Goal: Find specific page/section: Find specific page/section

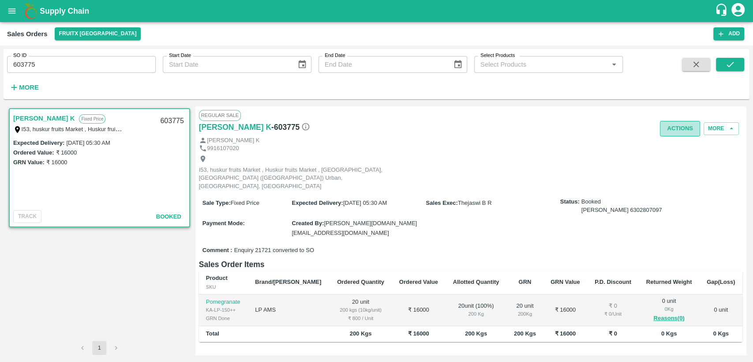
click at [694, 128] on button "Actions" at bounding box center [680, 128] width 40 height 15
click at [545, 117] on div at bounding box center [376, 181] width 753 height 362
click at [724, 129] on button "More" at bounding box center [721, 128] width 35 height 13
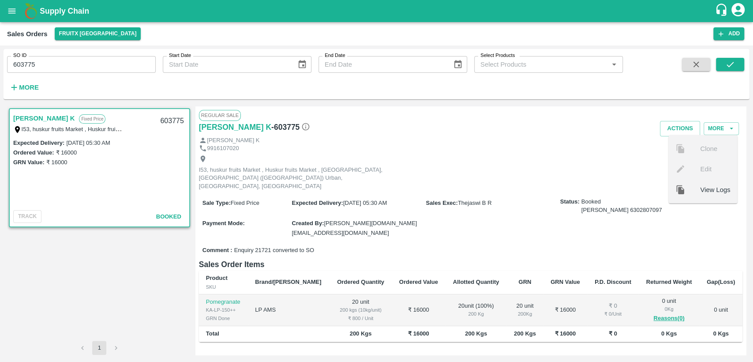
click at [698, 169] on ul "Clone Edit View Logs" at bounding box center [702, 169] width 69 height 68
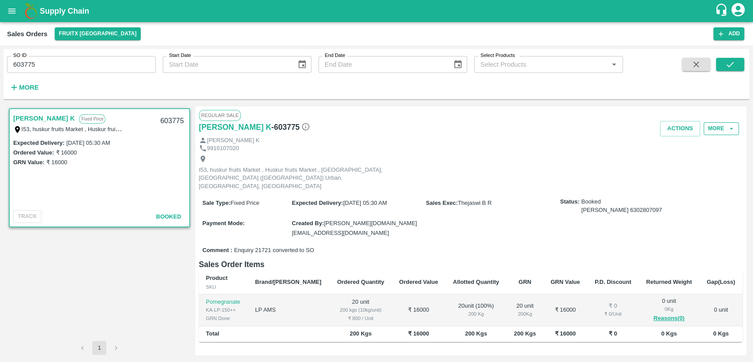
click at [730, 123] on button "More" at bounding box center [721, 128] width 35 height 13
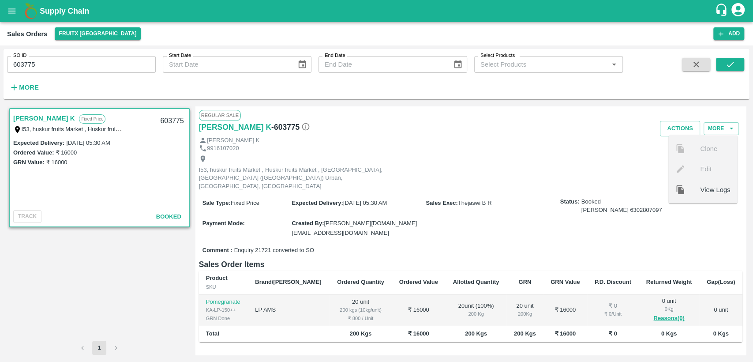
click at [700, 193] on span "View Logs" at bounding box center [715, 189] width 30 height 10
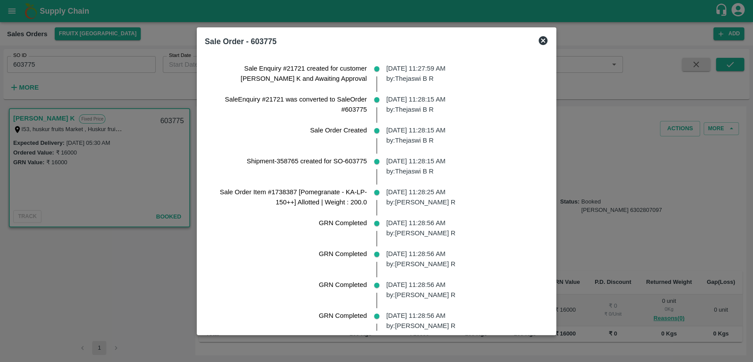
click at [547, 40] on icon at bounding box center [543, 40] width 11 height 11
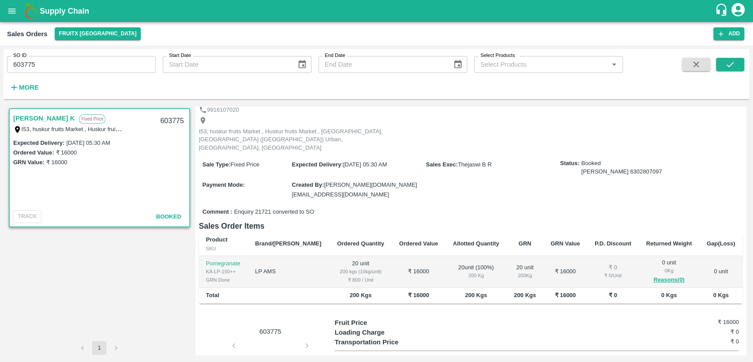
scroll to position [70, 0]
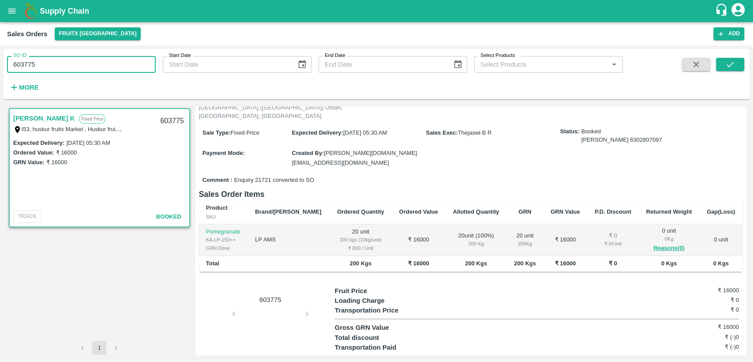
drag, startPoint x: 47, startPoint y: 64, endPoint x: 0, endPoint y: 65, distance: 46.8
click at [0, 65] on div "SO ID 603775 SO ID Start Date Start Date End Date End Date Select Products Sele…" at bounding box center [376, 203] width 753 height 316
paste input "text"
drag, startPoint x: 733, startPoint y: 63, endPoint x: 679, endPoint y: 98, distance: 64.7
click at [733, 63] on icon "submit" at bounding box center [730, 65] width 10 height 10
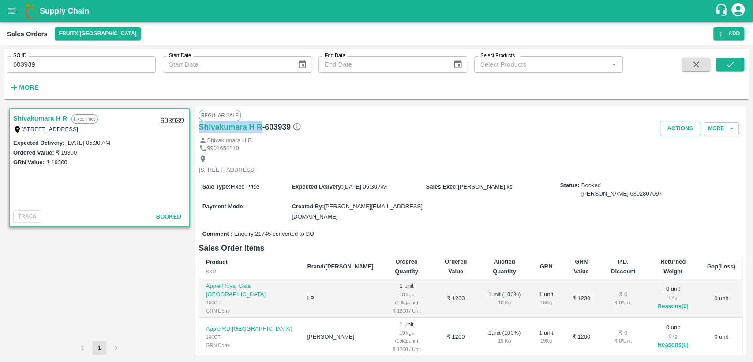
drag, startPoint x: 263, startPoint y: 126, endPoint x: 197, endPoint y: 124, distance: 65.3
click at [197, 124] on div "Regular Sale Shivakumara H R - 603939 Actions More Shivakumara H R 9901658810 I…" at bounding box center [470, 230] width 551 height 248
copy h6 "Shivakumara H R"
drag, startPoint x: 41, startPoint y: 62, endPoint x: 0, endPoint y: 64, distance: 41.1
click at [0, 64] on div "SO ID 603939 SO ID Start Date Start Date End Date End Date Select Products Sele…" at bounding box center [376, 203] width 753 height 316
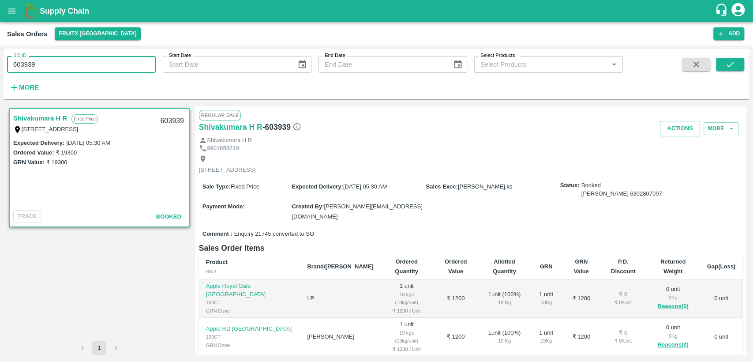
paste input "text"
click at [736, 63] on button "submit" at bounding box center [730, 64] width 28 height 13
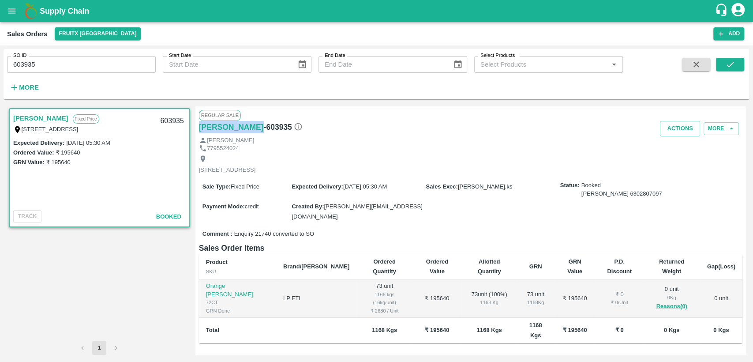
drag, startPoint x: 226, startPoint y: 128, endPoint x: 198, endPoint y: 128, distance: 28.2
click at [198, 128] on div "Regular Sale Shivagami - 603935 Actions More Shivagami 7795524024 713, 9th Cros…" at bounding box center [470, 230] width 551 height 248
click at [0, 68] on div "SO ID 603935 SO ID Start Date Start Date End Date End Date Select Products Sele…" at bounding box center [376, 203] width 753 height 316
paste input "text"
click at [730, 68] on icon "submit" at bounding box center [730, 65] width 10 height 10
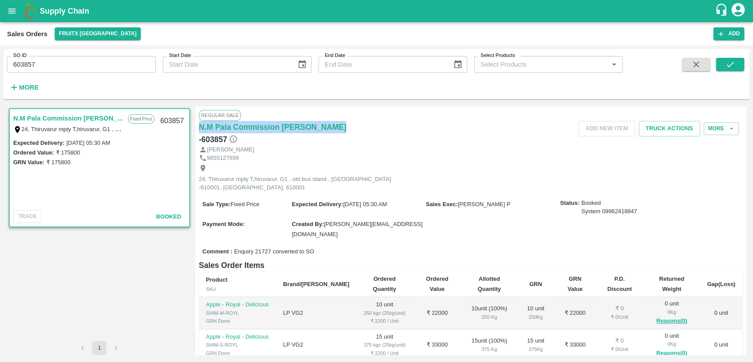
drag, startPoint x: 307, startPoint y: 126, endPoint x: 196, endPoint y: 122, distance: 110.4
click at [196, 122] on div "Regular Sale N.M Pala Commission Mundy - 603857 Add NEW ITEM Truck Actions More…" at bounding box center [470, 230] width 551 height 248
copy h6 "N.M Pala Commission Mundy"
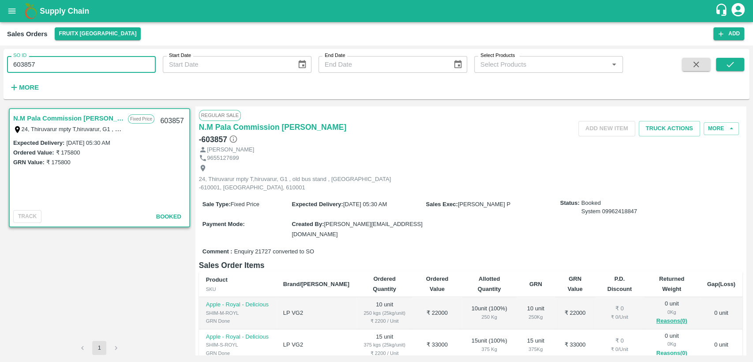
drag, startPoint x: 39, startPoint y: 62, endPoint x: 0, endPoint y: 71, distance: 39.7
click at [0, 71] on div "SO ID 603857 SO ID Start Date Start Date End Date End Date Select Products Sele…" at bounding box center [376, 203] width 753 height 316
paste input "text"
click at [738, 62] on button "submit" at bounding box center [730, 64] width 28 height 13
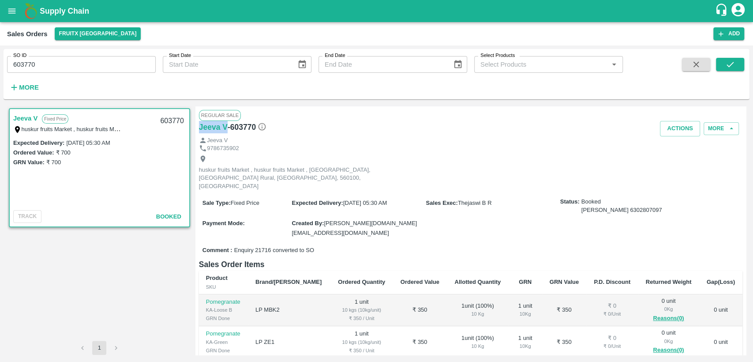
drag, startPoint x: 227, startPoint y: 124, endPoint x: 197, endPoint y: 126, distance: 30.5
click at [197, 126] on div "Regular Sale Jeeva V - 603770 Actions More Jeeva V 9786735902 huskur fruits Mar…" at bounding box center [470, 230] width 551 height 248
copy h6 "Jeeva V"
drag, startPoint x: 52, startPoint y: 60, endPoint x: 0, endPoint y: 68, distance: 52.2
click at [0, 68] on div "SO ID 603770 SO ID Start Date Start Date End Date End Date Select Products Sele…" at bounding box center [376, 203] width 753 height 316
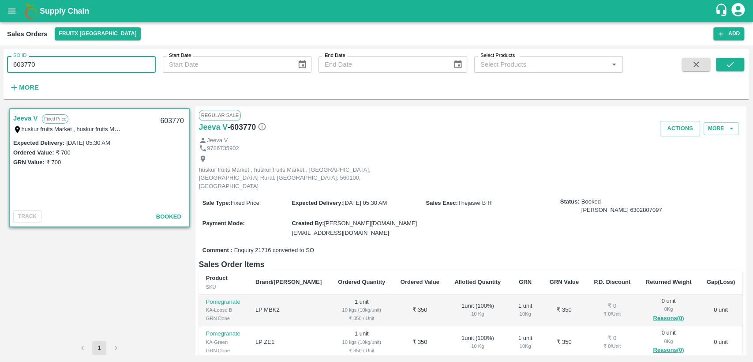
click at [0, 65] on div "SO ID 603770 SO ID Start Date Start Date End Date End Date Select Products Sele…" at bounding box center [376, 203] width 753 height 316
paste input "text"
click at [724, 66] on button "submit" at bounding box center [730, 64] width 28 height 13
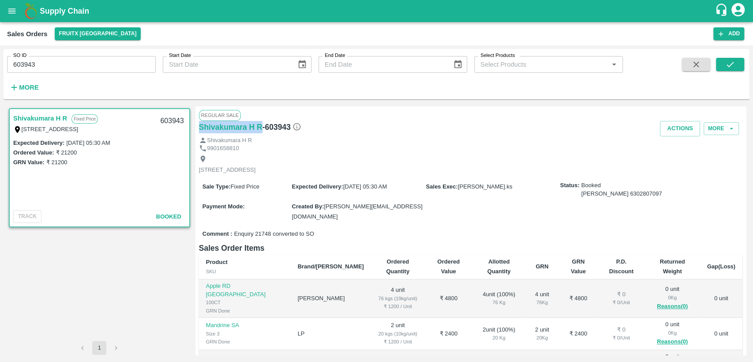
drag, startPoint x: 262, startPoint y: 125, endPoint x: 197, endPoint y: 131, distance: 65.6
click at [197, 131] on div "Regular Sale Shivakumara H R - 603943 Actions More Shivakumara H R 9901658810 I…" at bounding box center [470, 230] width 551 height 248
copy h6 "Shivakumara H R"
click at [0, 61] on div "SO ID 603943 SO ID Start Date Start Date End Date End Date Select Products Sele…" at bounding box center [376, 203] width 753 height 316
paste input "text"
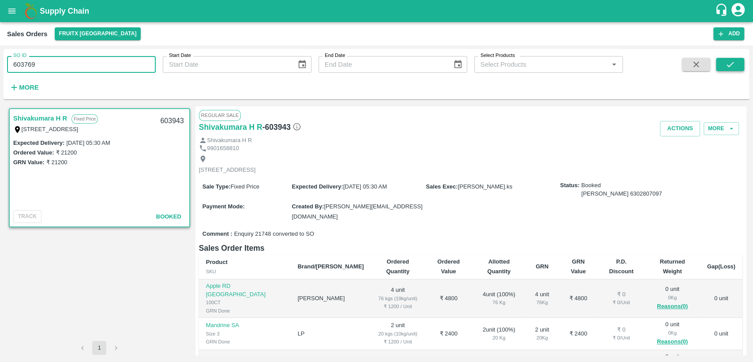
click at [732, 64] on icon "submit" at bounding box center [730, 65] width 10 height 10
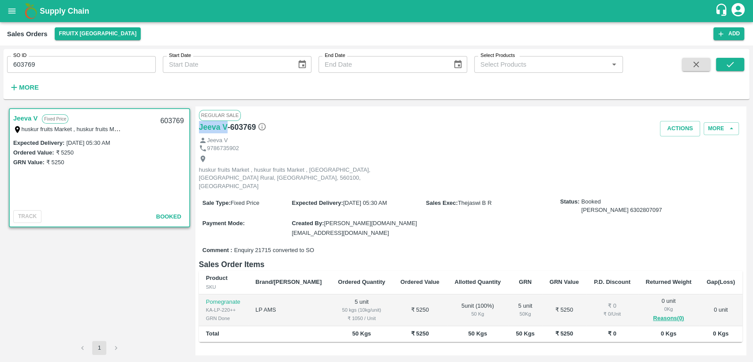
drag, startPoint x: 228, startPoint y: 128, endPoint x: 195, endPoint y: 128, distance: 32.2
click at [195, 128] on div "Regular Sale Jeeva V - 603769 Actions More Jeeva V 9786735902 huskur fruits Mar…" at bounding box center [470, 230] width 551 height 248
copy h6 "Jeeva V"
drag, startPoint x: 59, startPoint y: 66, endPoint x: 0, endPoint y: 72, distance: 59.5
click at [0, 72] on div "SO ID 603769 SO ID Start Date Start Date End Date End Date Select Products Sele…" at bounding box center [376, 203] width 753 height 316
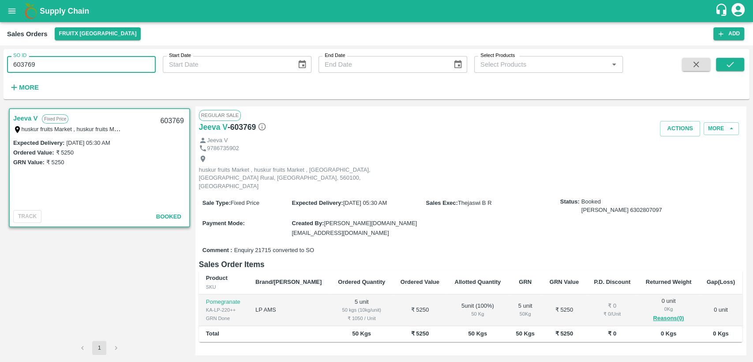
paste input "text"
click at [726, 66] on icon "submit" at bounding box center [730, 65] width 10 height 10
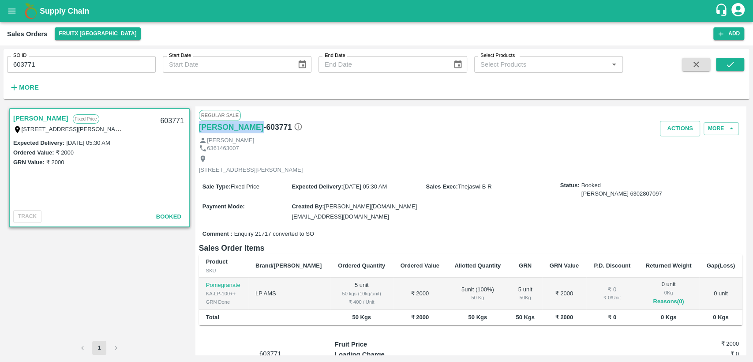
drag, startPoint x: 238, startPoint y: 125, endPoint x: 196, endPoint y: 128, distance: 42.0
click at [196, 128] on div "Regular Sale Janakiram - 603771 Actions More Janakiram 6361463007 56, 5th main,…" at bounding box center [470, 230] width 551 height 248
copy h6 "Janakiram"
click at [0, 70] on div "SO ID 603771 SO ID Start Date Start Date End Date End Date Select Products Sele…" at bounding box center [376, 203] width 753 height 316
paste input "text"
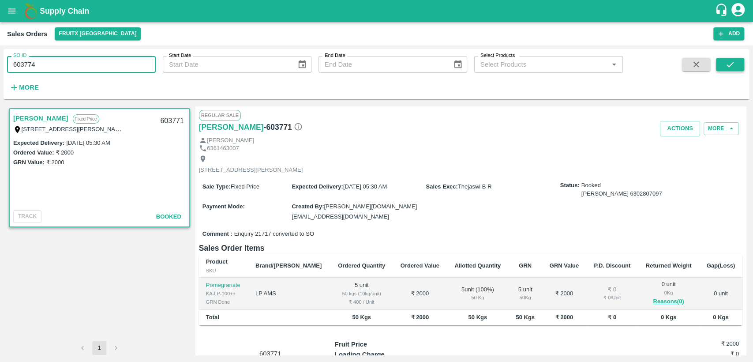
click at [733, 64] on icon "submit" at bounding box center [730, 65] width 10 height 10
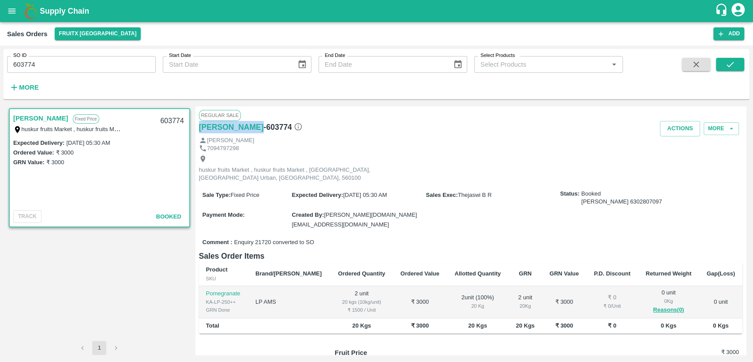
drag, startPoint x: 245, startPoint y: 125, endPoint x: 196, endPoint y: 127, distance: 49.0
click at [196, 127] on div "Regular Sale Samynathan - 603774 Actions More Samynathan 7094797298 huskur frui…" at bounding box center [470, 230] width 551 height 248
copy h6 "Samynathan"
drag, startPoint x: 33, startPoint y: 64, endPoint x: 0, endPoint y: 65, distance: 33.1
click at [0, 65] on div "SO ID 603774 SO ID Start Date Start Date End Date End Date Select Products Sele…" at bounding box center [376, 203] width 753 height 316
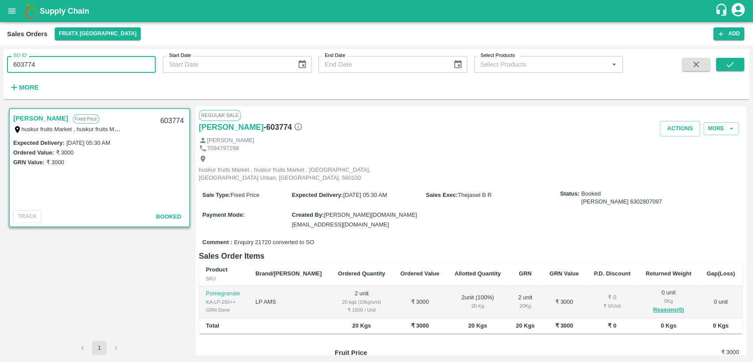
paste input "text"
click at [727, 64] on icon "submit" at bounding box center [730, 65] width 10 height 10
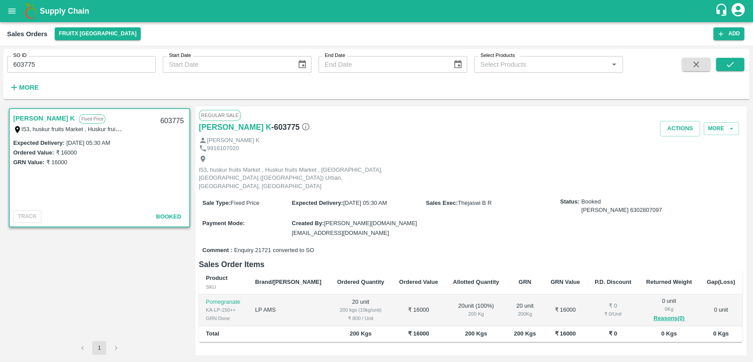
click at [269, 155] on div "I53, huskur fruits Market , Huskur fruits Market , Bangalore, Bengaluru (Bangal…" at bounding box center [298, 173] width 199 height 36
click at [288, 155] on div "I53, huskur fruits Market , Huskur fruits Market , Bangalore, Bengaluru (Bangal…" at bounding box center [298, 173] width 199 height 36
click at [290, 152] on div "9916107020" at bounding box center [471, 148] width 544 height 8
drag, startPoint x: 255, startPoint y: 125, endPoint x: 200, endPoint y: 125, distance: 54.7
click at [200, 125] on div "Shiva Murthy K - 603775" at bounding box center [289, 127] width 181 height 12
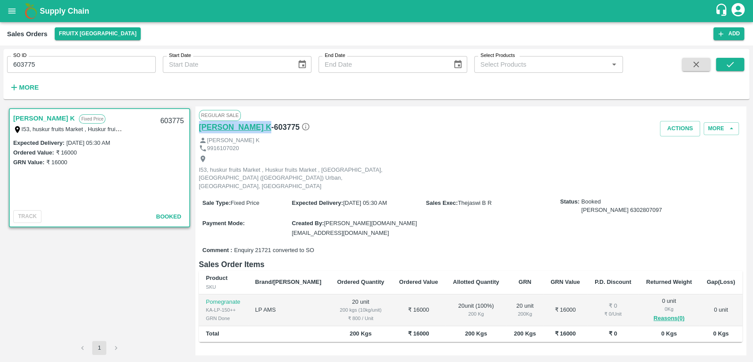
copy h6 "Shiva Murthy K"
drag, startPoint x: 37, startPoint y: 64, endPoint x: 0, endPoint y: 89, distance: 44.8
click at [0, 89] on div "SO ID 603775 SO ID Start Date Start Date End Date End Date Select Products Sele…" at bounding box center [376, 203] width 753 height 316
paste input "text"
click at [737, 61] on button "submit" at bounding box center [730, 64] width 28 height 13
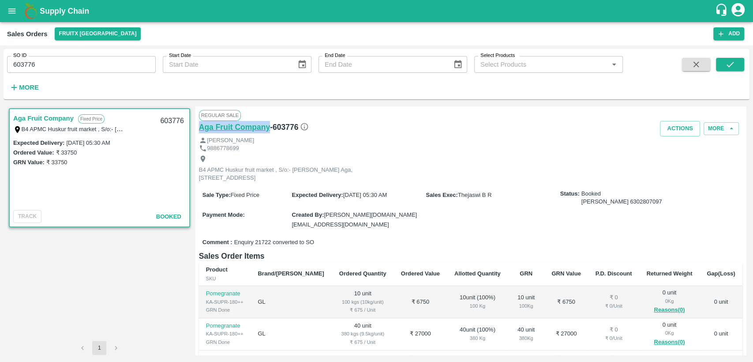
drag, startPoint x: 270, startPoint y: 125, endPoint x: 199, endPoint y: 128, distance: 71.5
click at [199, 128] on div "Aga Fruit Company - 603776" at bounding box center [289, 127] width 181 height 12
copy h6 "Aga Fruit Company"
drag, startPoint x: 0, startPoint y: 67, endPoint x: 0, endPoint y: 79, distance: 11.5
click at [0, 79] on div "SO ID 603776 SO ID Start Date Start Date End Date End Date Select Products Sele…" at bounding box center [376, 203] width 753 height 316
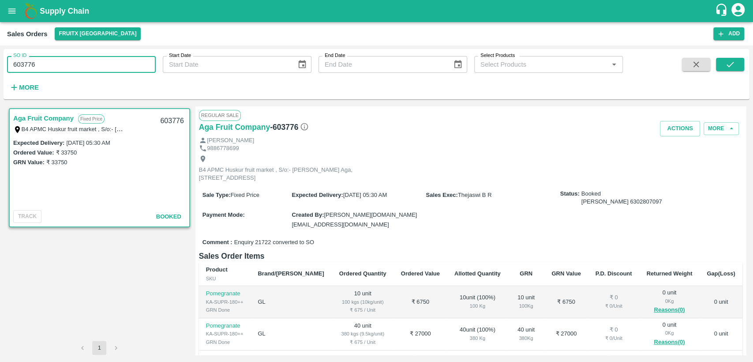
paste input "text"
click at [724, 56] on div "SO ID 603786 SO ID Start Date Start Date End Date End Date Select Products Sele…" at bounding box center [377, 74] width 746 height 43
click at [734, 65] on icon "submit" at bounding box center [730, 65] width 10 height 10
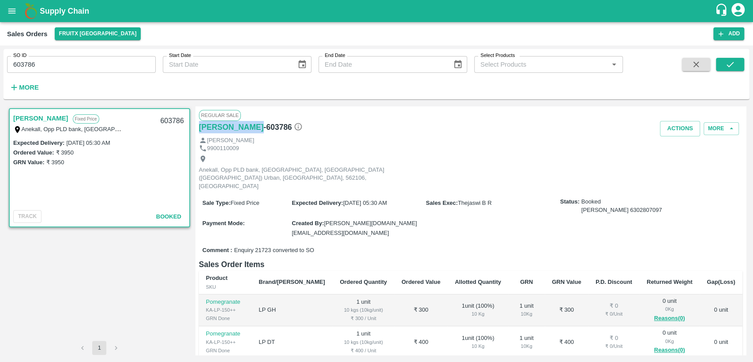
drag, startPoint x: 239, startPoint y: 126, endPoint x: 194, endPoint y: 130, distance: 45.6
click at [194, 130] on div "Adil Pasha Fixed Price Anekall, Opp PLD bank, Anekal, Bengaluru (Bangalore) Urb…" at bounding box center [376, 230] width 739 height 248
copy h6 "Adil Pasha"
drag, startPoint x: 32, startPoint y: 61, endPoint x: 0, endPoint y: 62, distance: 32.2
click at [0, 62] on div "SO ID 603786 SO ID Start Date Start Date End Date End Date Select Products Sele…" at bounding box center [376, 203] width 753 height 316
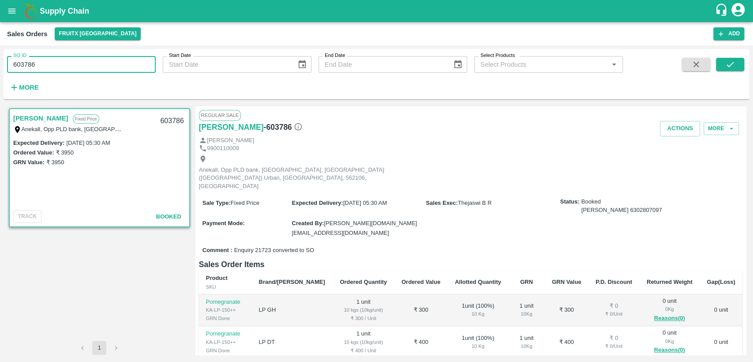
paste input "text"
click at [734, 63] on icon "submit" at bounding box center [730, 65] width 10 height 10
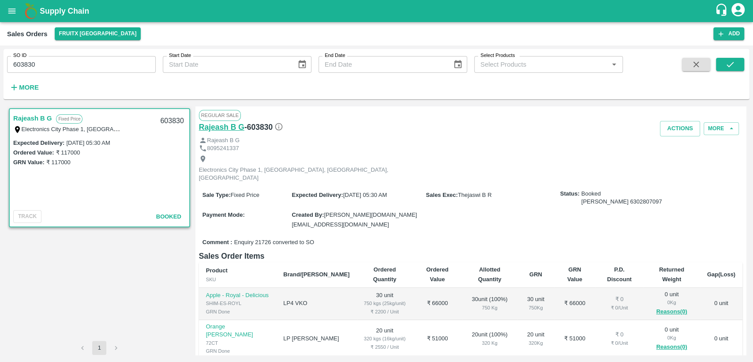
click at [244, 125] on h6 "Rajeash B G" at bounding box center [221, 127] width 45 height 12
drag, startPoint x: 245, startPoint y: 126, endPoint x: 196, endPoint y: 124, distance: 49.5
click at [196, 124] on div "Regular Sale Rajeash B G - 603830 Actions More Rajeash B G 8095241337 Electroni…" at bounding box center [470, 230] width 551 height 248
click at [0, 64] on div "SO ID 603830 SO ID Start Date Start Date End Date End Date Select Products Sele…" at bounding box center [376, 203] width 753 height 316
paste input "text"
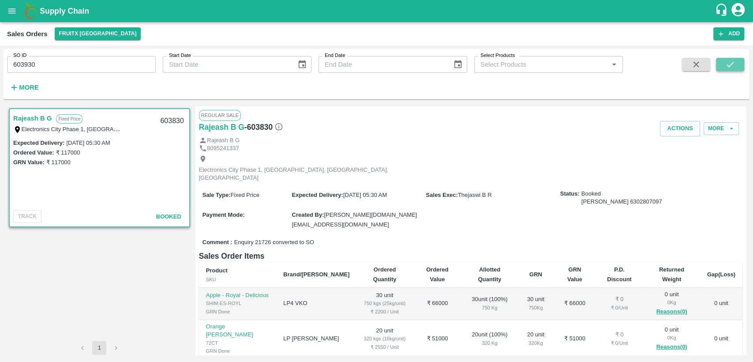
click at [719, 62] on button "submit" at bounding box center [730, 64] width 28 height 13
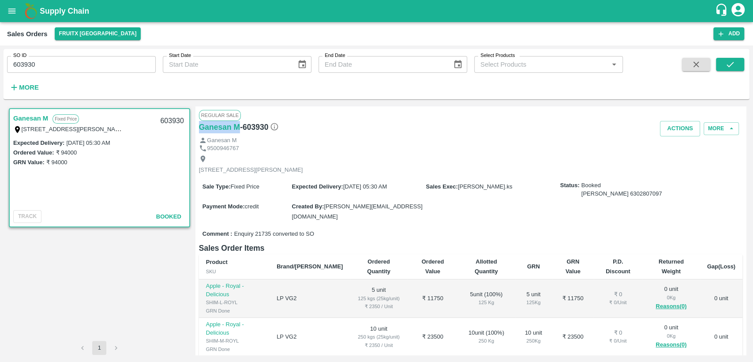
drag, startPoint x: 240, startPoint y: 125, endPoint x: 197, endPoint y: 128, distance: 43.3
click at [197, 128] on div "Regular Sale Ganesan M - 603930 Actions More Ganesan M 9500946767 189/308,, pil…" at bounding box center [470, 230] width 551 height 248
drag, startPoint x: 41, startPoint y: 69, endPoint x: 0, endPoint y: 68, distance: 40.6
click at [0, 68] on div "SO ID 603930 SO ID Start Date Start Date End Date End Date Select Products Sele…" at bounding box center [376, 203] width 753 height 316
paste input "text"
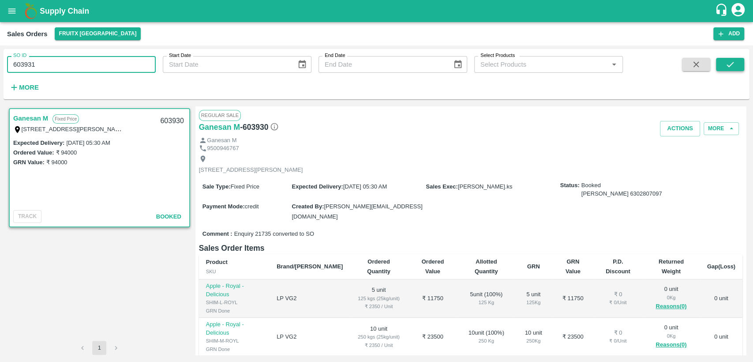
click at [729, 68] on icon "submit" at bounding box center [730, 65] width 10 height 10
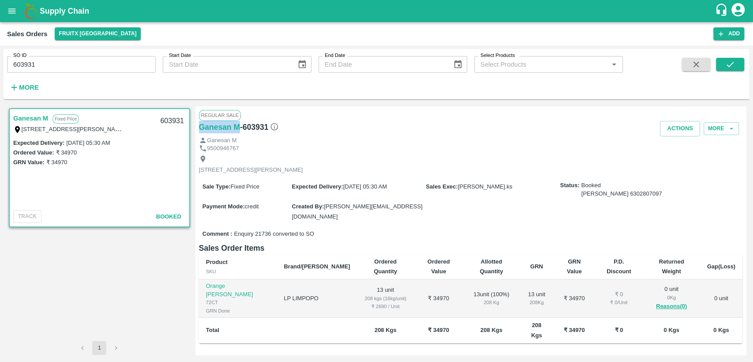
drag, startPoint x: 240, startPoint y: 125, endPoint x: 198, endPoint y: 128, distance: 42.5
click at [198, 128] on div "Regular Sale Ganesan M - 603931 Actions More Ganesan M 9500946767 189/308,, pil…" at bounding box center [470, 230] width 551 height 248
drag, startPoint x: 38, startPoint y: 67, endPoint x: 0, endPoint y: 66, distance: 38.0
click at [0, 66] on div "SO ID 603931 SO ID Start Date Start Date End Date End Date Select Products Sele…" at bounding box center [376, 203] width 753 height 316
paste input "text"
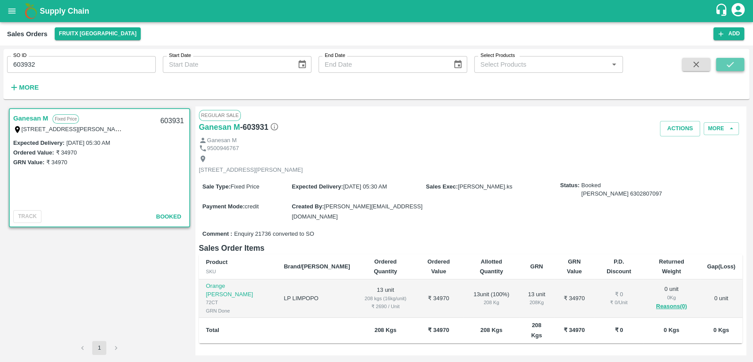
click at [727, 65] on icon "submit" at bounding box center [730, 65] width 10 height 10
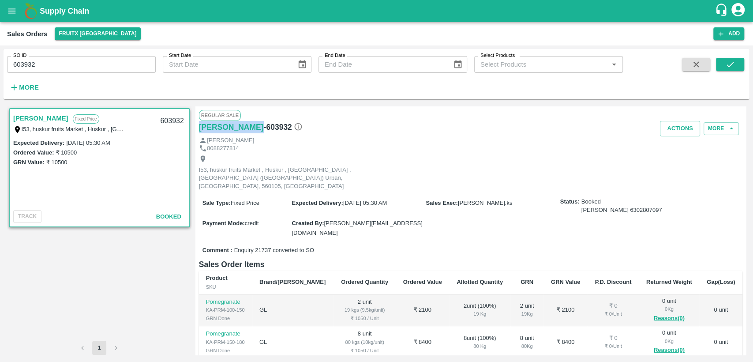
drag, startPoint x: 227, startPoint y: 125, endPoint x: 198, endPoint y: 125, distance: 29.6
click at [198, 125] on div "Regular Sale Imran M - 603932 Actions More Imran M 8088277814 I53, huskur fruit…" at bounding box center [470, 230] width 551 height 248
drag, startPoint x: 37, startPoint y: 64, endPoint x: 0, endPoint y: 64, distance: 37.1
click at [0, 64] on div "SO ID 603932 SO ID Start Date Start Date End Date End Date Select Products Sele…" at bounding box center [376, 203] width 753 height 316
paste input "text"
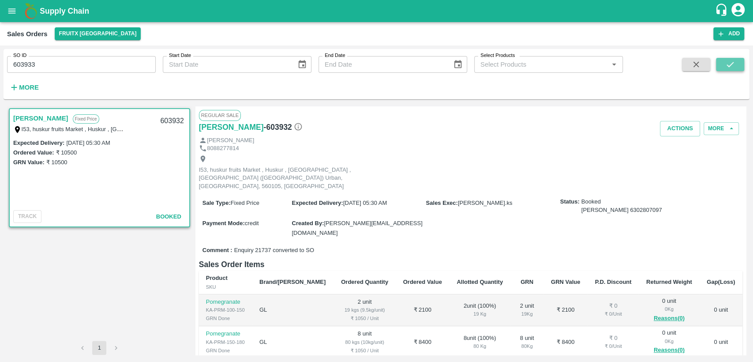
click at [730, 64] on icon "submit" at bounding box center [730, 65] width 10 height 10
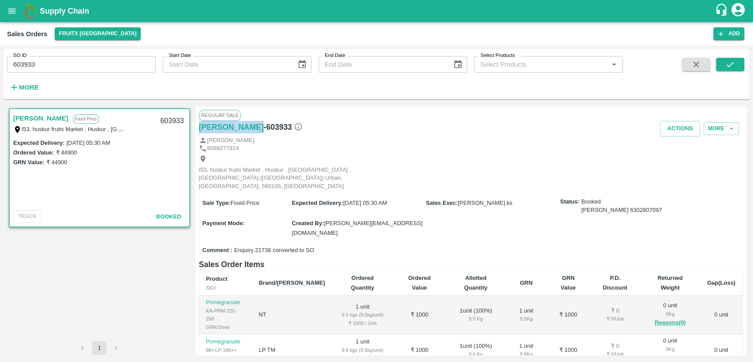
drag, startPoint x: 228, startPoint y: 125, endPoint x: 194, endPoint y: 125, distance: 34.0
click at [194, 125] on div "Imran M Fixed Price I53, huskur fruits Market , Huskur , Banglore , Bengaluru (…" at bounding box center [376, 230] width 739 height 248
drag, startPoint x: 35, startPoint y: 65, endPoint x: 0, endPoint y: 70, distance: 35.6
click at [0, 70] on div "SO ID 603933 SO ID Start Date Start Date End Date End Date Select Products Sele…" at bounding box center [376, 203] width 753 height 316
paste input "text"
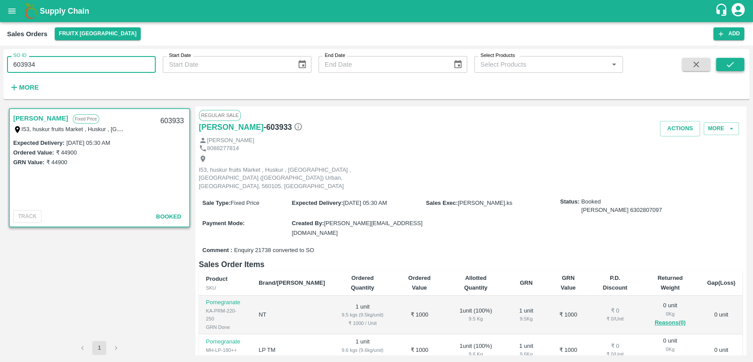
click at [726, 62] on icon "submit" at bounding box center [730, 65] width 10 height 10
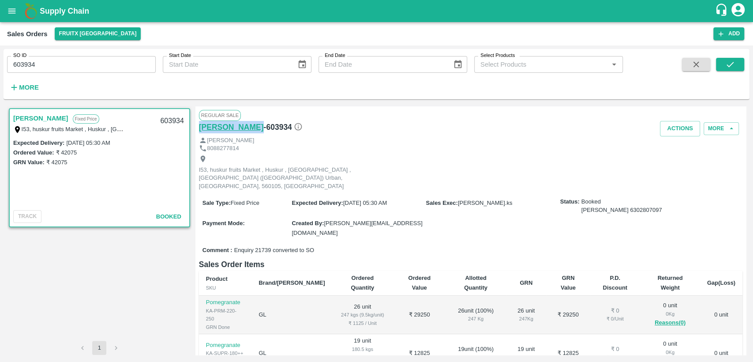
drag, startPoint x: 229, startPoint y: 124, endPoint x: 199, endPoint y: 125, distance: 30.0
click at [199, 125] on div "Imran M - 603934" at bounding box center [289, 127] width 181 height 12
drag, startPoint x: 44, startPoint y: 60, endPoint x: 0, endPoint y: 73, distance: 45.5
click at [0, 73] on div "SO ID 603934 SO ID Start Date Start Date End Date End Date Select Products Sele…" at bounding box center [376, 203] width 753 height 316
paste input "text"
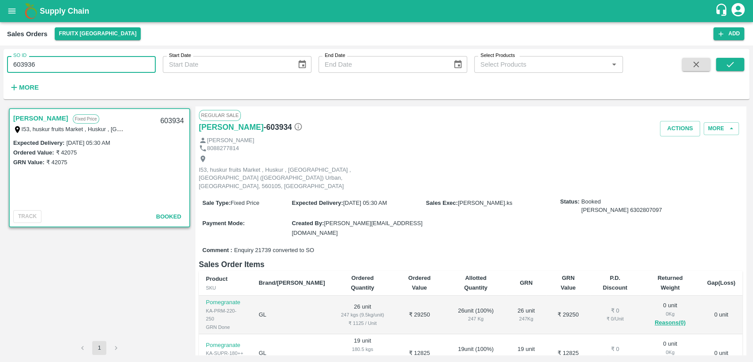
click at [725, 64] on icon "submit" at bounding box center [730, 65] width 10 height 10
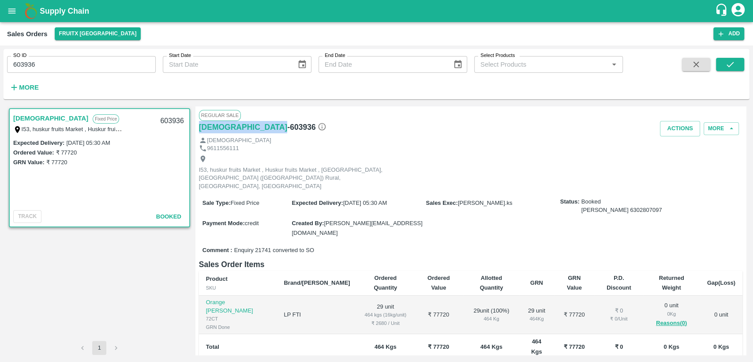
drag, startPoint x: 222, startPoint y: 126, endPoint x: 198, endPoint y: 126, distance: 24.7
click at [198, 126] on div "Regular Sale Dharma - 603936 Actions More Dharma 9611556111 I53, huskur fruits …" at bounding box center [470, 230] width 551 height 248
click at [3, 69] on div "SO ID 603936 SO ID Start Date Start Date End Date End Date Select Products Sele…" at bounding box center [376, 203] width 753 height 316
paste input "text"
click at [730, 59] on button "submit" at bounding box center [730, 64] width 28 height 13
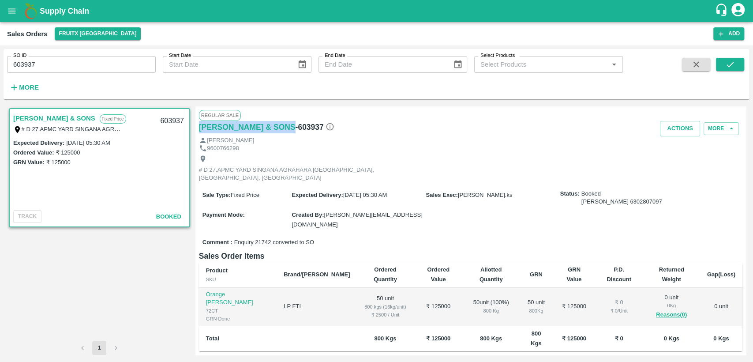
drag, startPoint x: 293, startPoint y: 124, endPoint x: 194, endPoint y: 128, distance: 99.4
click at [194, 128] on div "M.KARUNANIDHI & SONS Fixed Price # D 27.APMC YARD SINGANA AGRAHARA BANGALORE, B…" at bounding box center [376, 230] width 739 height 248
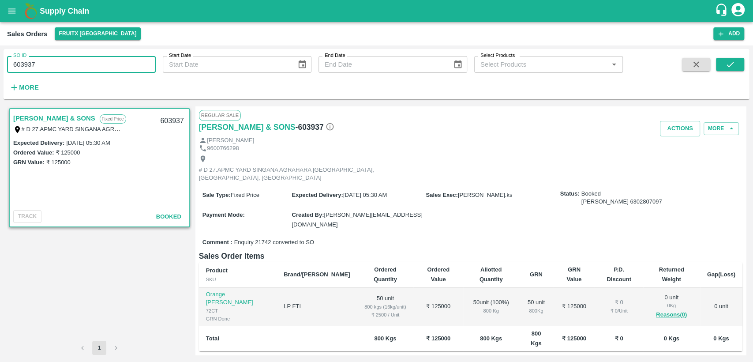
drag, startPoint x: 25, startPoint y: 67, endPoint x: 6, endPoint y: 67, distance: 19.0
click at [1, 69] on div "SO ID 603937 SO ID Start Date Start Date End Date End Date Select Products Sele…" at bounding box center [376, 203] width 753 height 316
paste input "text"
click at [727, 56] on div "SO ID 603938 SO ID Start Date Start Date End Date End Date Select Products Sele…" at bounding box center [377, 74] width 746 height 43
click at [729, 68] on icon "submit" at bounding box center [730, 65] width 10 height 10
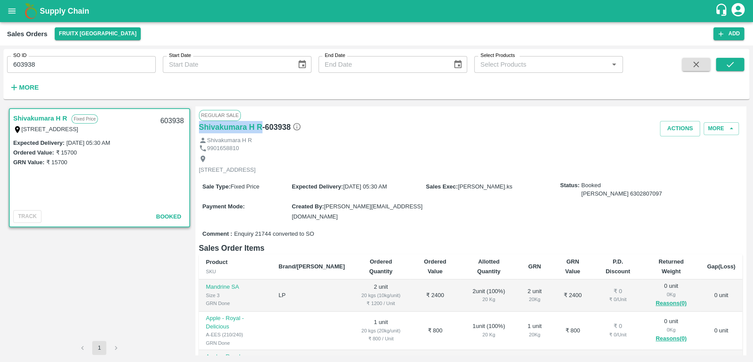
drag, startPoint x: 263, startPoint y: 124, endPoint x: 198, endPoint y: 124, distance: 64.9
click at [198, 124] on div "Regular Sale Shivakumara H R - 603938 Actions More Shivakumara H R 9901658810 I…" at bounding box center [470, 230] width 551 height 248
drag, startPoint x: 45, startPoint y: 70, endPoint x: 0, endPoint y: 55, distance: 47.7
click at [0, 55] on div "SO ID 603938 SO ID Start Date Start Date End Date End Date Select Products Sele…" at bounding box center [376, 203] width 753 height 316
paste input "text"
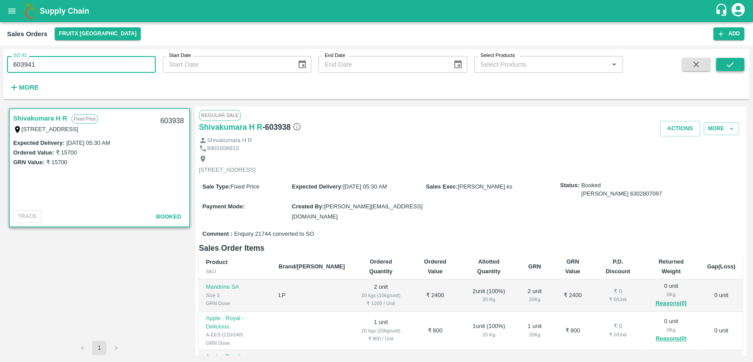
click at [731, 64] on icon "submit" at bounding box center [730, 65] width 10 height 10
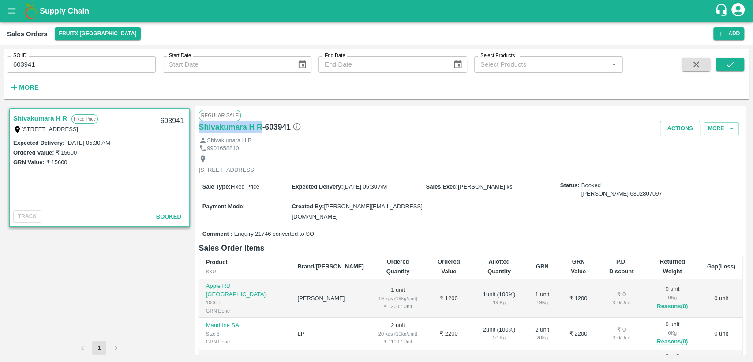
drag, startPoint x: 260, startPoint y: 126, endPoint x: 195, endPoint y: 128, distance: 65.3
click at [195, 128] on div "Shivakumara H R Fixed Price I-53, Huskur Fruit Market , Singena Agrahara Road ,…" at bounding box center [376, 230] width 739 height 248
drag, startPoint x: 36, startPoint y: 61, endPoint x: 0, endPoint y: 63, distance: 36.2
click at [0, 63] on div "SO ID 603941 SO ID Start Date Start Date End Date End Date Select Products Sele…" at bounding box center [376, 203] width 753 height 316
paste input "text"
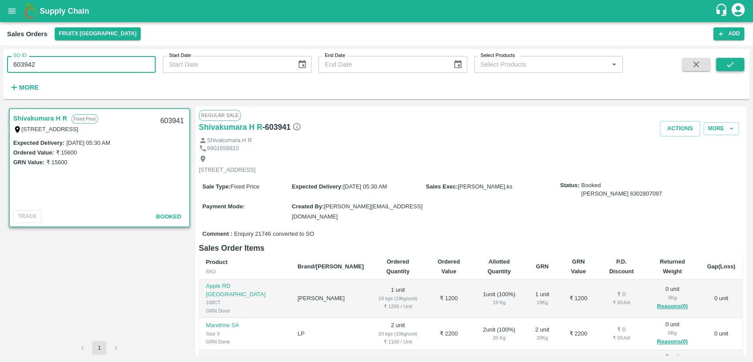
click at [725, 66] on icon "submit" at bounding box center [730, 65] width 10 height 10
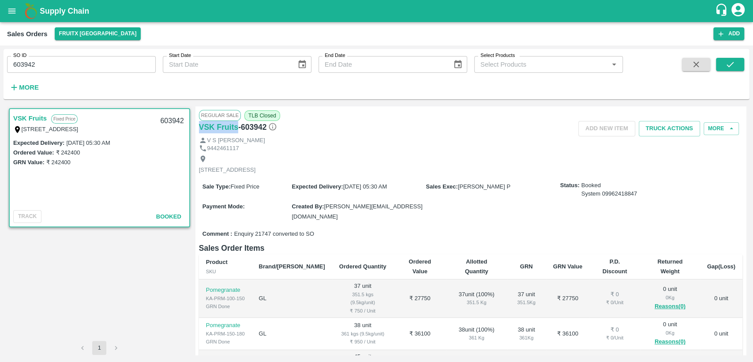
drag, startPoint x: 239, startPoint y: 124, endPoint x: 196, endPoint y: 128, distance: 42.6
click at [196, 128] on div "Regular Sale TLB Closed VSK Fruits - 603942 Add NEW ITEM Truck Actions More V S…" at bounding box center [470, 230] width 551 height 248
click at [0, 74] on div "SO ID 603942 SO ID Start Date Start Date End Date End Date Select Products Sele…" at bounding box center [376, 203] width 753 height 316
paste input "text"
click at [727, 64] on icon "submit" at bounding box center [730, 65] width 10 height 10
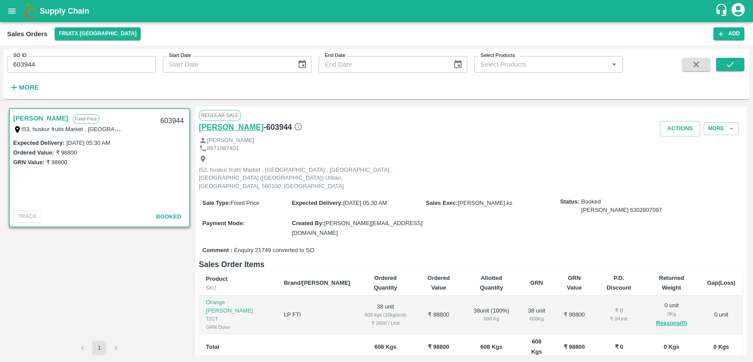
click at [258, 126] on h6 "Azeem Ahmed J" at bounding box center [231, 127] width 65 height 12
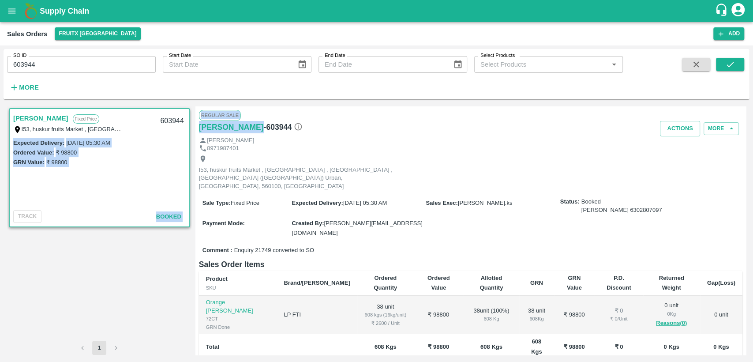
drag, startPoint x: 259, startPoint y: 124, endPoint x: 191, endPoint y: 126, distance: 68.0
click at [191, 126] on div "Azeem Ahmed J Fixed Price I53, huskur fruits Market , Huskur Market , Banglore …" at bounding box center [376, 230] width 739 height 248
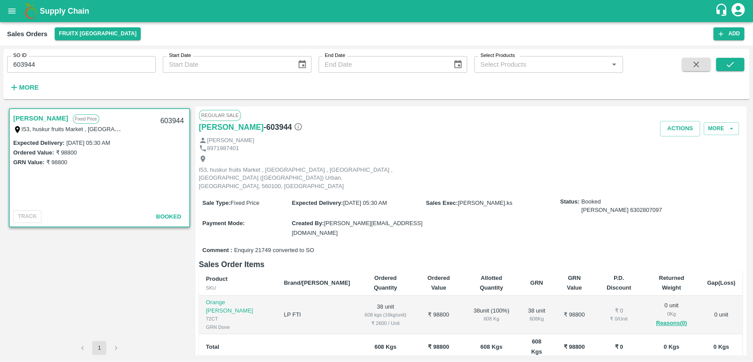
click at [295, 157] on div "I53, huskur fruits Market , Huskur Market , Banglore , Bengaluru (Bangalore) Ur…" at bounding box center [298, 173] width 199 height 36
drag, startPoint x: 258, startPoint y: 124, endPoint x: 195, endPoint y: 126, distance: 62.7
click at [195, 126] on div "Regular Sale Azeem Ahmed J - 603944 Actions More Azeem Ahmed J 8971987401 I53, …" at bounding box center [470, 230] width 551 height 248
drag, startPoint x: 45, startPoint y: 64, endPoint x: 0, endPoint y: 67, distance: 44.7
click at [0, 67] on div "SO ID 603944 SO ID Start Date Start Date End Date End Date Select Products Sele…" at bounding box center [376, 203] width 753 height 316
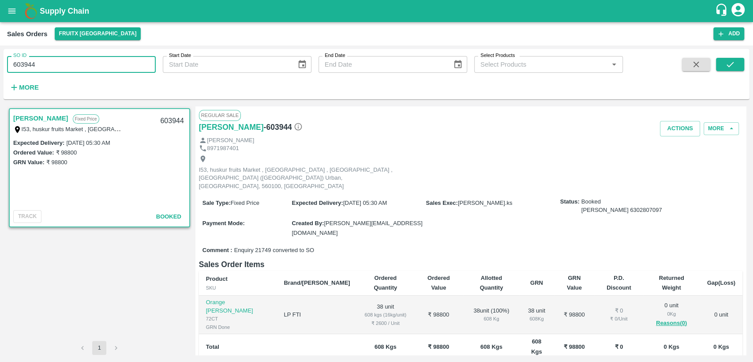
paste input "text"
click at [726, 63] on icon "submit" at bounding box center [730, 65] width 10 height 10
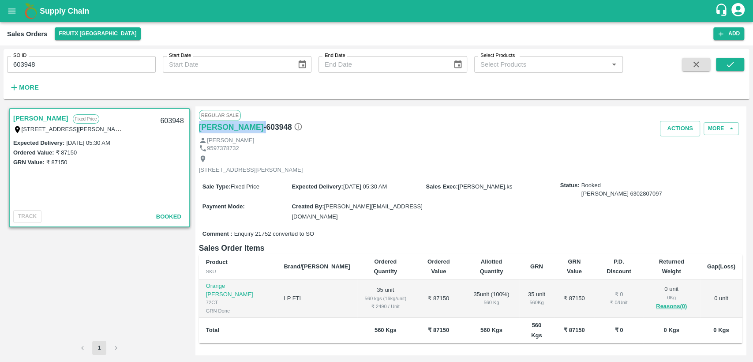
drag, startPoint x: 238, startPoint y: 125, endPoint x: 196, endPoint y: 127, distance: 42.0
click at [196, 127] on div "Regular Sale Ramesh M - 603948 Actions More Ramesh M 9597378732 4/44 Goundar St…" at bounding box center [470, 230] width 551 height 248
click at [276, 149] on div "9597378732" at bounding box center [471, 148] width 544 height 8
drag, startPoint x: 46, startPoint y: 117, endPoint x: 12, endPoint y: 120, distance: 34.6
click at [12, 120] on div "Ramesh M Fixed Price 4/44 Goundar Street, Kadayam Nallapallayam , Villupuram, V…" at bounding box center [100, 123] width 180 height 28
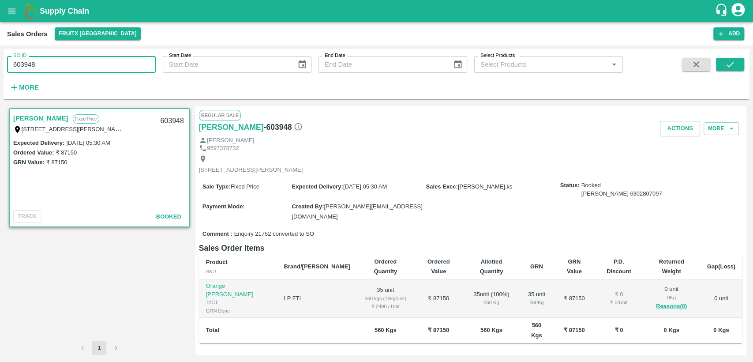
click at [0, 61] on div "SO ID 603948 SO ID Start Date Start Date End Date End Date Select Products Sele…" at bounding box center [376, 203] width 753 height 316
paste input "text"
type input "603959"
click at [726, 68] on icon "submit" at bounding box center [730, 65] width 10 height 10
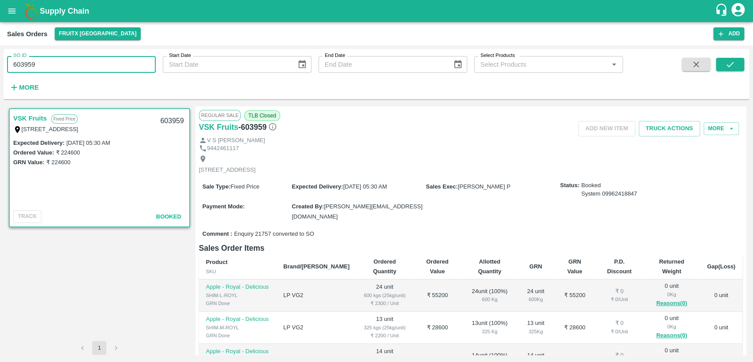
drag, startPoint x: 40, startPoint y: 64, endPoint x: 0, endPoint y: 61, distance: 39.8
click at [0, 61] on div "SO ID 603959 SO ID Start Date Start Date End Date End Date Select Products Sele…" at bounding box center [376, 203] width 753 height 316
type input "604506"
click at [732, 65] on icon "submit" at bounding box center [730, 65] width 10 height 10
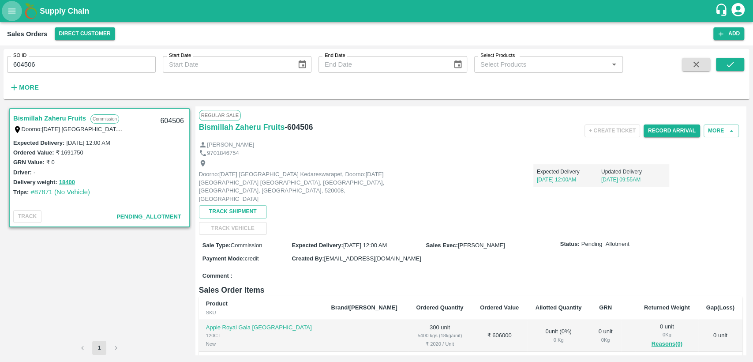
click at [11, 13] on icon "open drawer" at bounding box center [12, 10] width 8 height 5
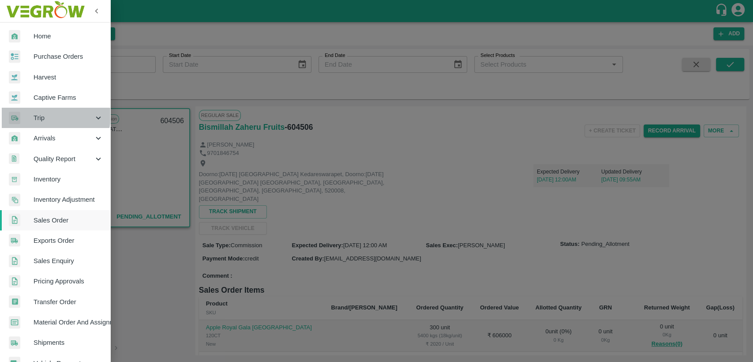
click at [47, 116] on span "Trip" at bounding box center [64, 118] width 60 height 10
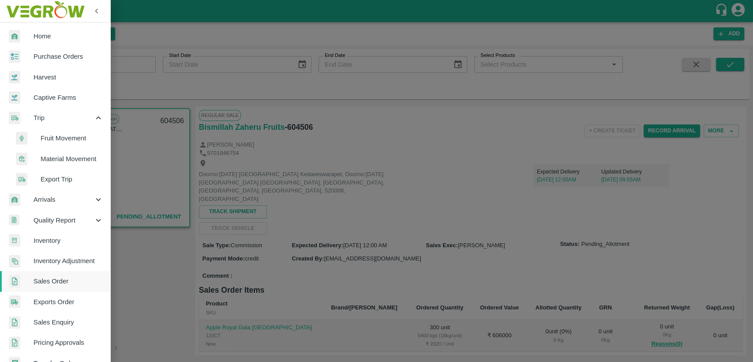
click at [65, 143] on span "Fruit Movement" at bounding box center [72, 138] width 63 height 10
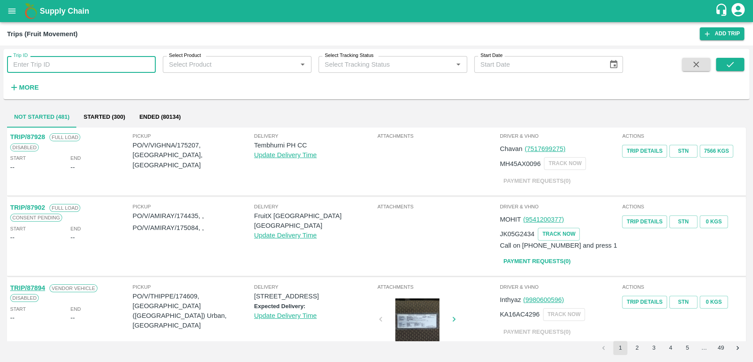
click at [64, 69] on input "Trip ID" at bounding box center [81, 64] width 149 height 17
type input "87751"
click at [737, 55] on div "Trip ID 87751 Trip ID Select Product Select Product   * Select Tracking Status …" at bounding box center [377, 74] width 746 height 43
click at [737, 61] on button "submit" at bounding box center [730, 64] width 28 height 13
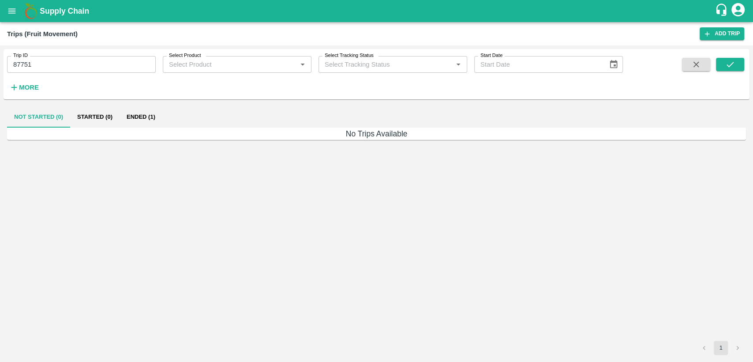
click at [154, 121] on button "Ended (1)" at bounding box center [141, 116] width 43 height 21
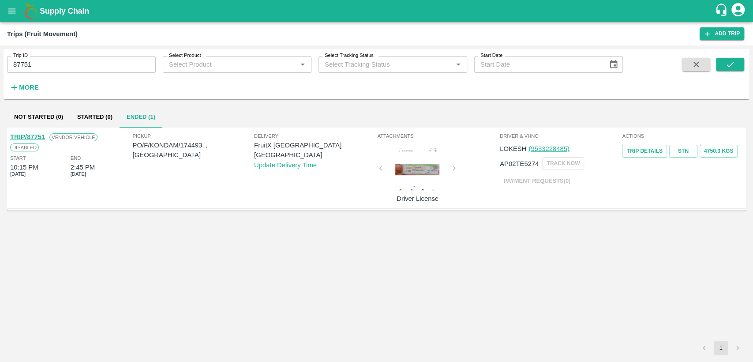
click at [28, 137] on link "TRIP/87751" at bounding box center [27, 136] width 35 height 7
click at [688, 150] on link "STN" at bounding box center [683, 151] width 28 height 13
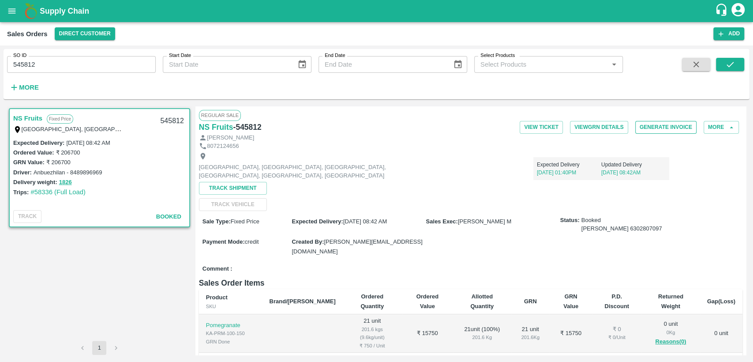
click at [672, 125] on button "Generate Invoice" at bounding box center [665, 127] width 61 height 13
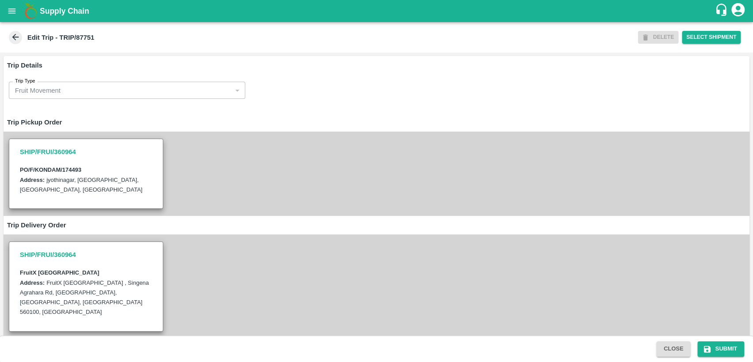
click at [14, 33] on icon at bounding box center [16, 37] width 10 height 10
